Goal: Task Accomplishment & Management: Complete application form

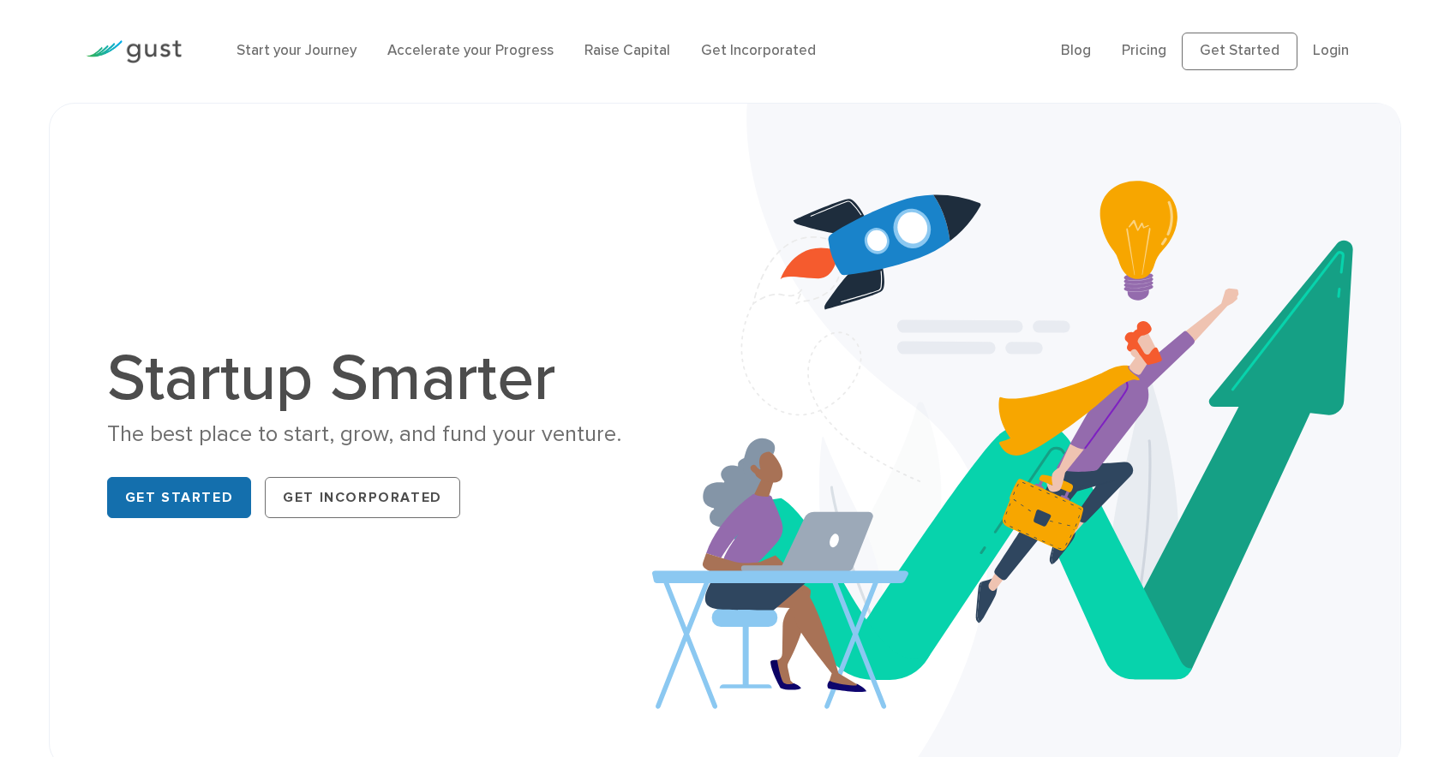
click at [195, 518] on link "Get Started" at bounding box center [179, 497] width 145 height 41
click at [670, 59] on link "Raise Capital" at bounding box center [627, 50] width 86 height 17
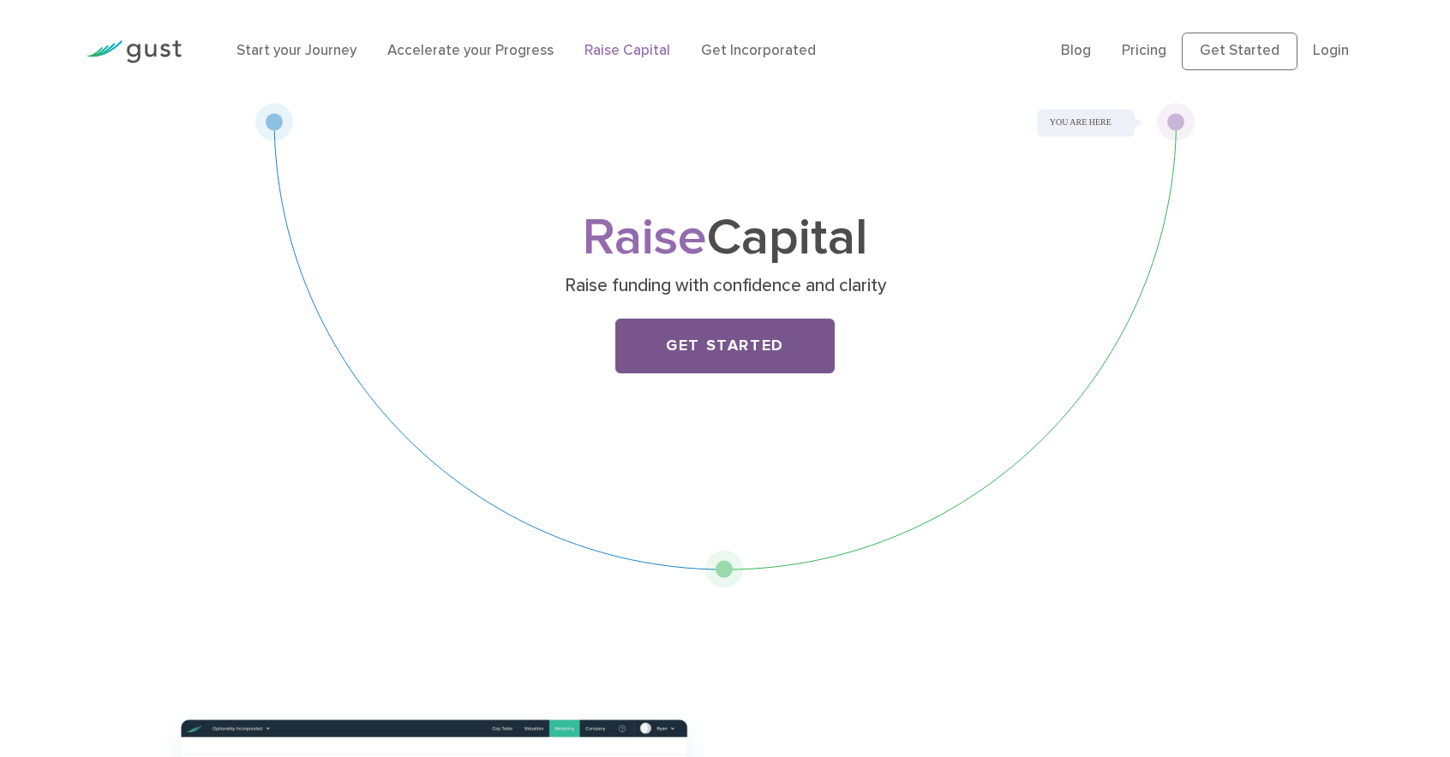
click at [725, 373] on link "Get Started" at bounding box center [724, 346] width 219 height 55
